Goal: Navigation & Orientation: Find specific page/section

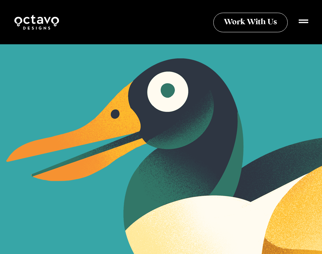
scroll to position [423, 0]
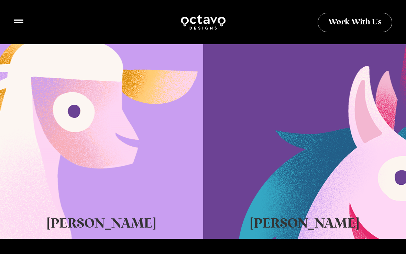
scroll to position [407, 0]
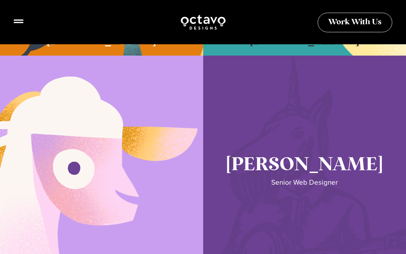
click at [316, 122] on link "Seth Glass" at bounding box center [304, 176] width 203 height 240
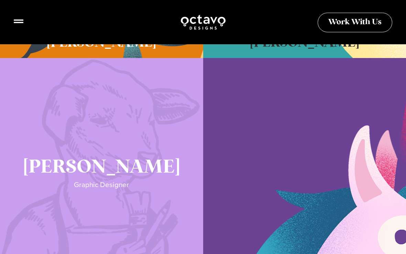
scroll to position [406, 0]
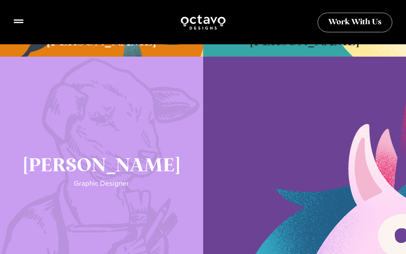
click at [156, 150] on link "Katie Lamb" at bounding box center [101, 177] width 203 height 240
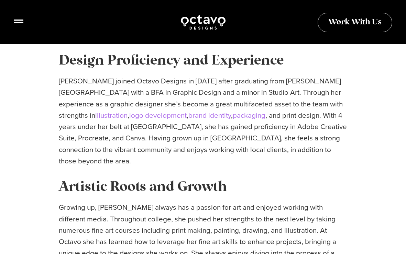
scroll to position [210, 0]
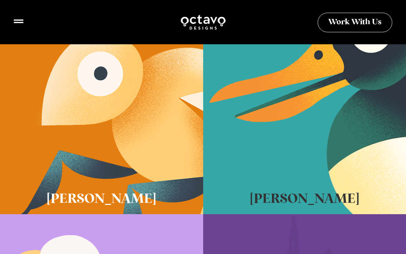
scroll to position [222, 0]
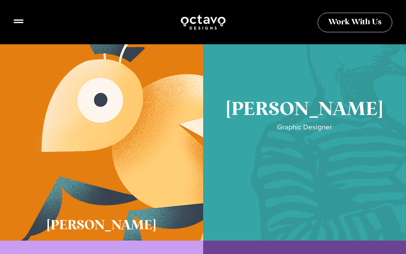
click at [271, 133] on link "Cory McNamee" at bounding box center [304, 120] width 203 height 240
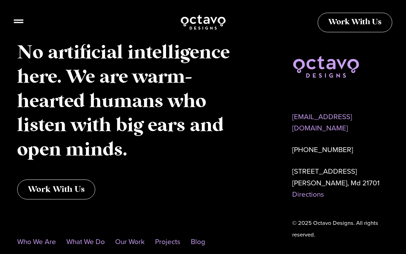
scroll to position [1517, 0]
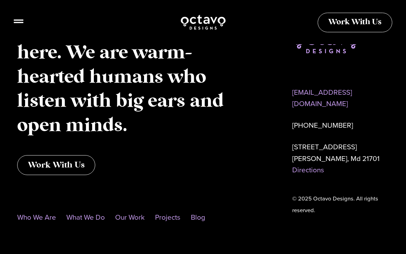
click at [186, 20] on img at bounding box center [203, 22] width 46 height 17
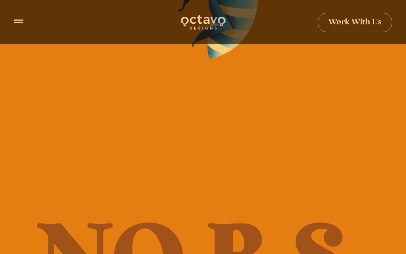
scroll to position [145, 0]
